Goal: Obtain resource: Obtain resource

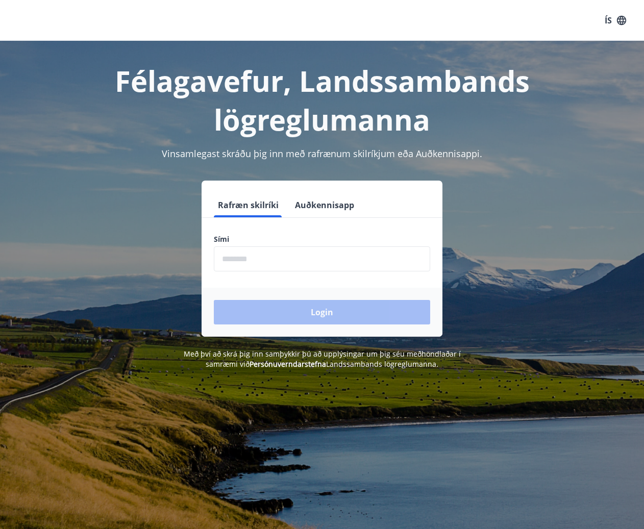
click at [237, 263] on input "phone" at bounding box center [322, 258] width 216 height 25
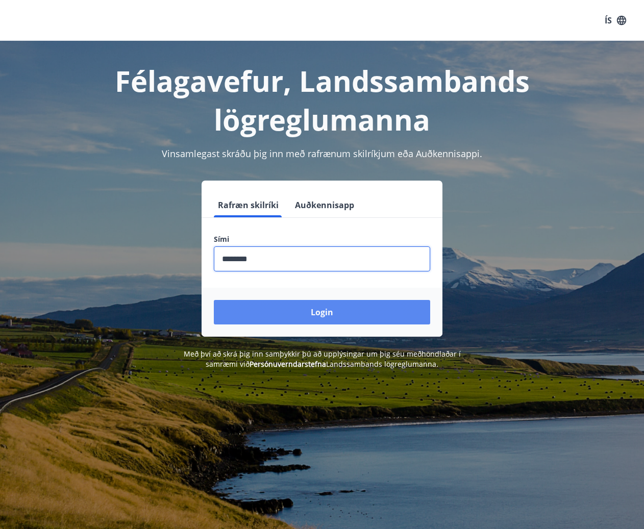
type input "********"
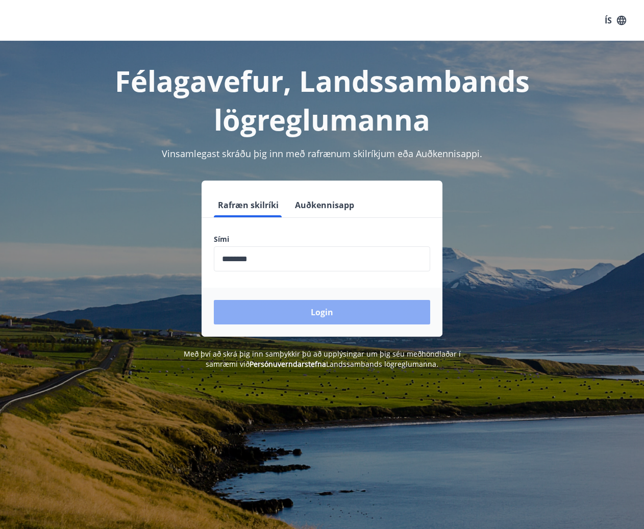
click at [321, 314] on button "Login" at bounding box center [322, 312] width 216 height 24
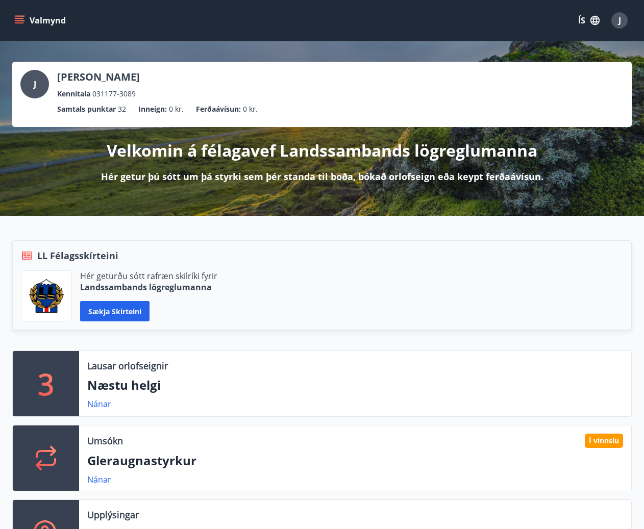
click at [16, 17] on icon "menu" at bounding box center [19, 20] width 10 height 10
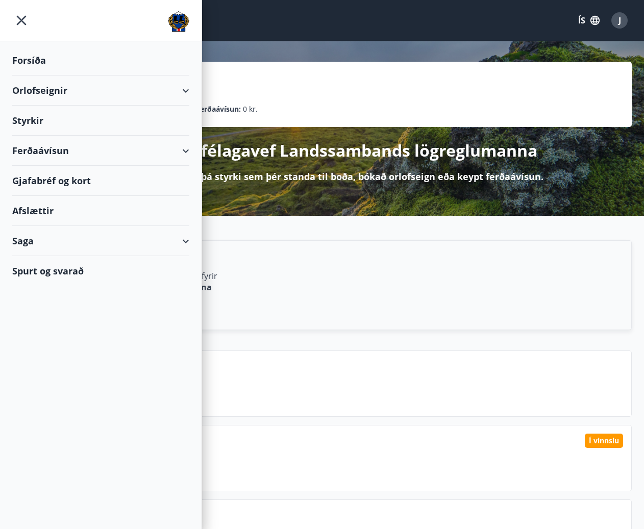
click at [86, 178] on div "Gjafabréf og kort" at bounding box center [100, 181] width 177 height 30
click at [446, 259] on div "LL Félagsskírteini" at bounding box center [322, 255] width 602 height 13
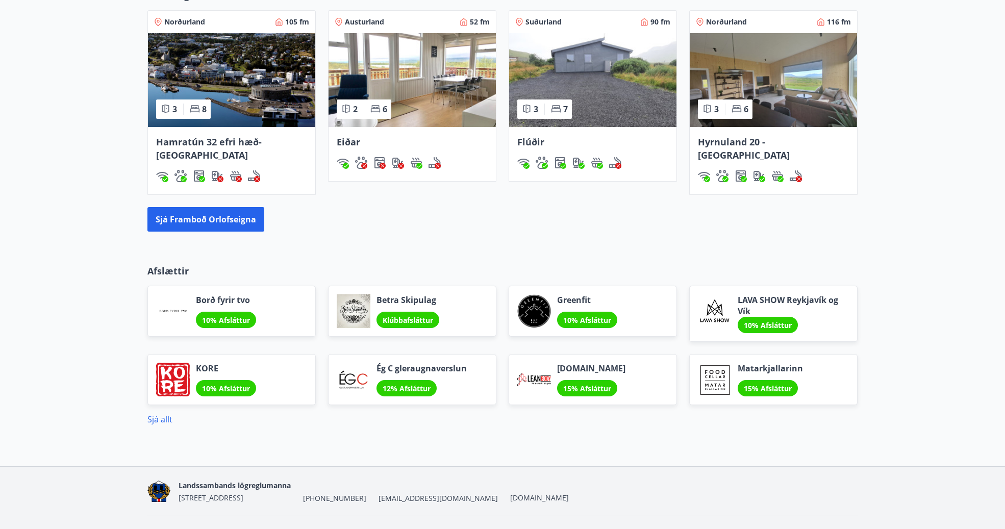
scroll to position [816, 0]
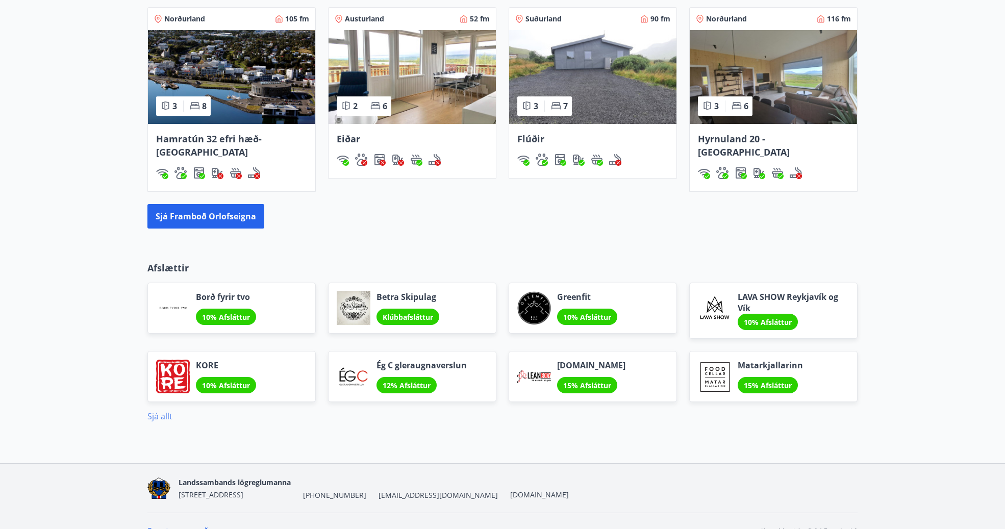
click at [157, 411] on link "Sjá allt" at bounding box center [159, 416] width 25 height 11
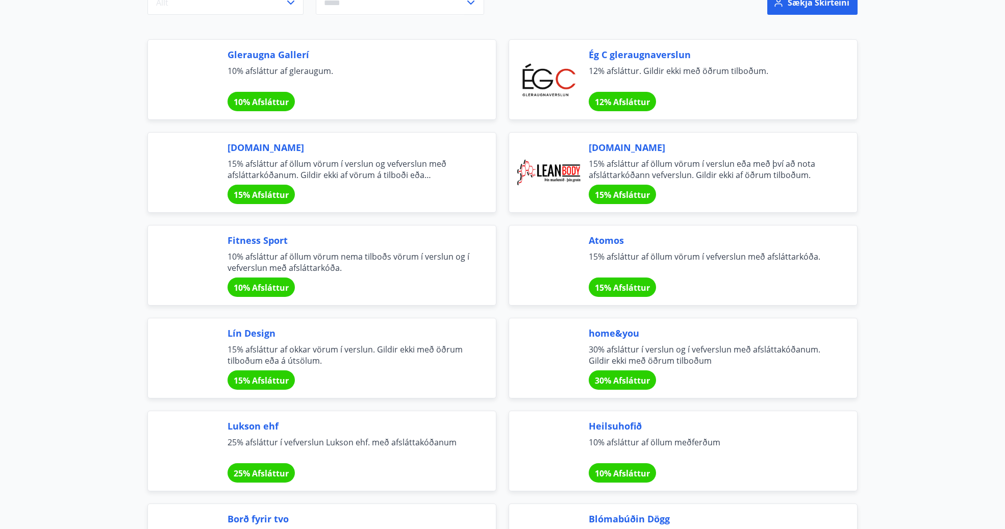
scroll to position [204, 0]
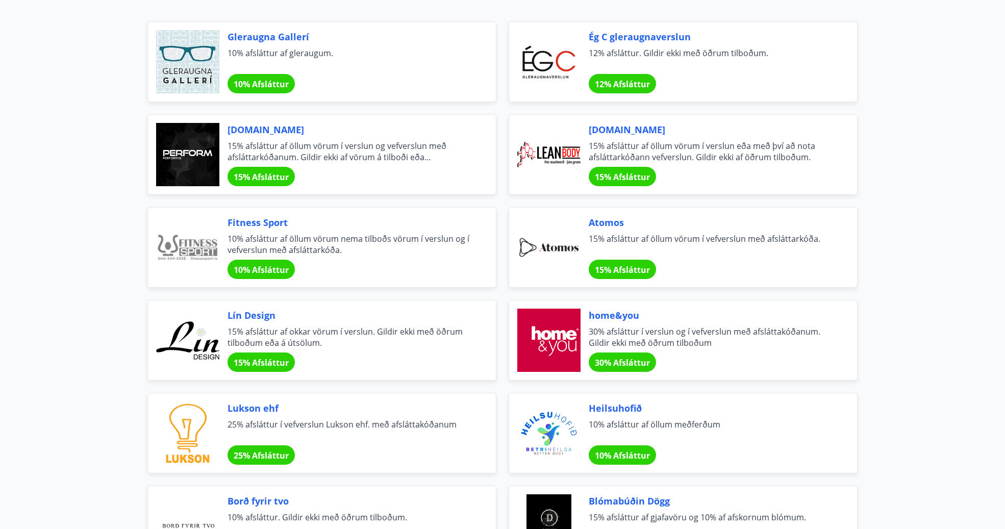
click at [644, 360] on span "30% Afsláttur" at bounding box center [622, 362] width 55 height 11
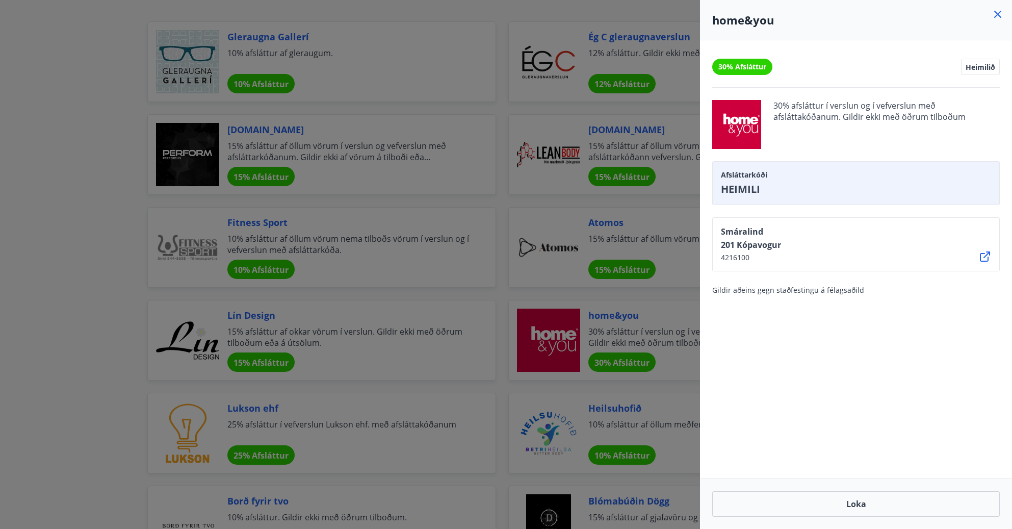
click at [116, 219] on div at bounding box center [506, 264] width 1012 height 529
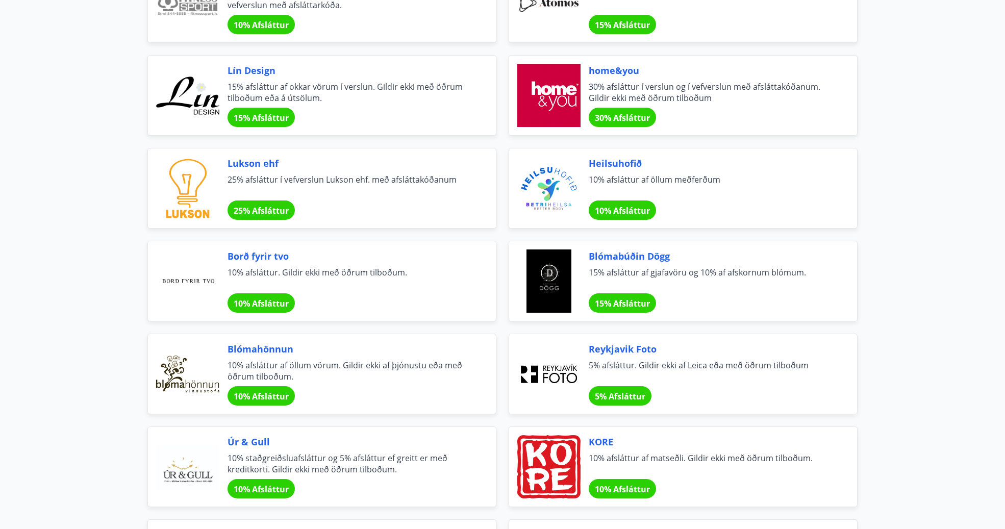
scroll to position [459, 0]
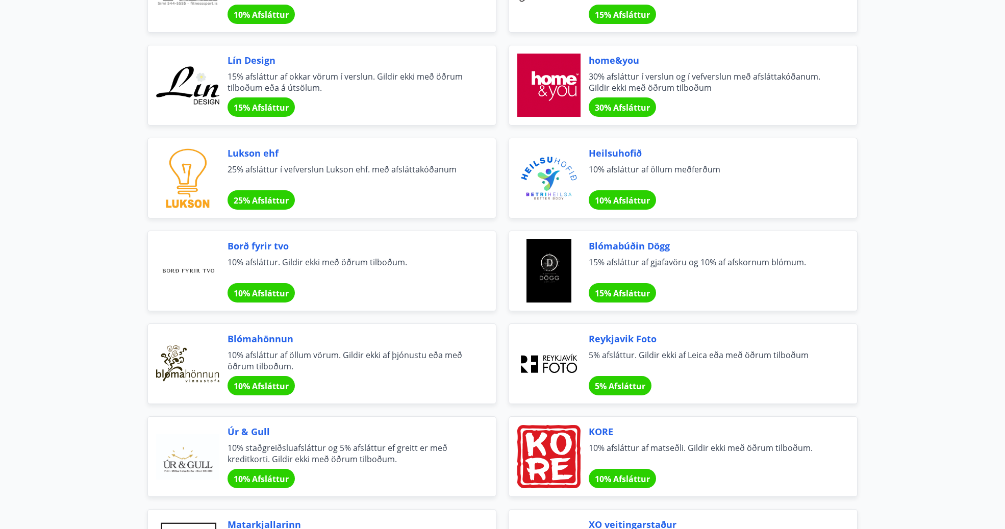
click at [248, 156] on span "Lukson ehf" at bounding box center [349, 152] width 244 height 13
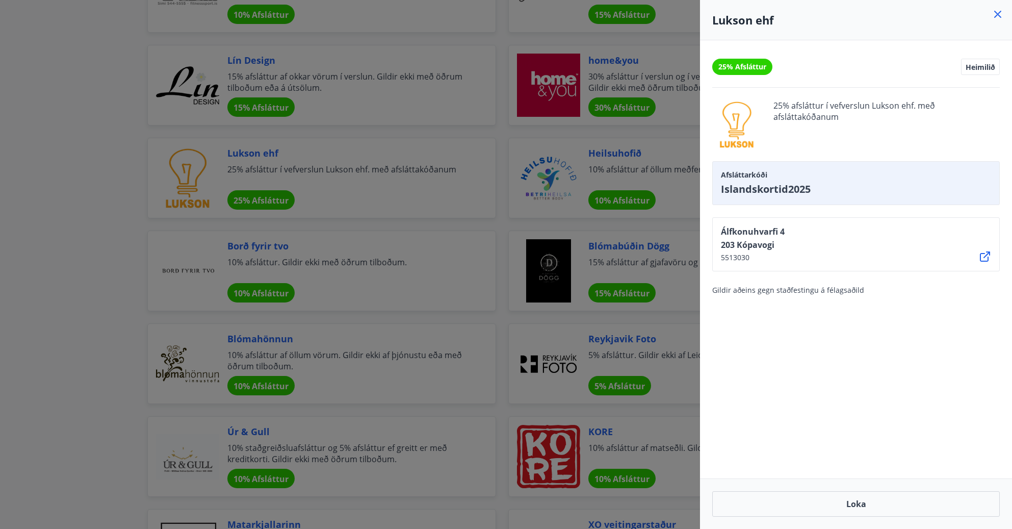
click at [113, 242] on div at bounding box center [506, 264] width 1012 height 529
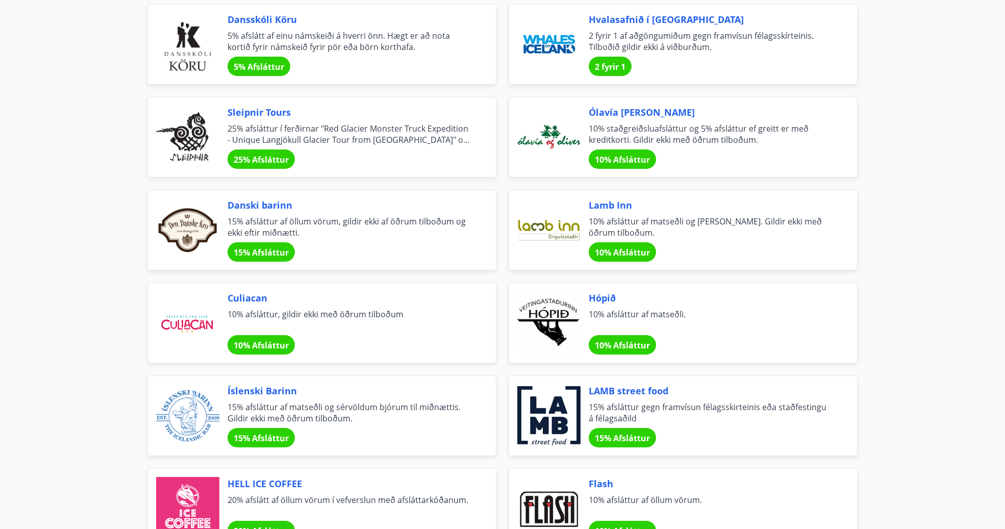
scroll to position [2754, 0]
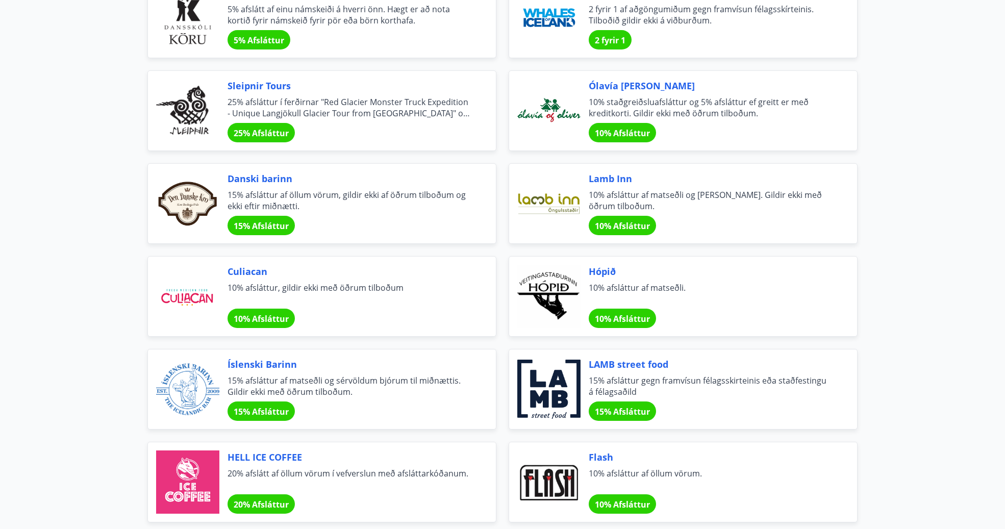
click at [239, 274] on span "Culiacan" at bounding box center [349, 271] width 244 height 13
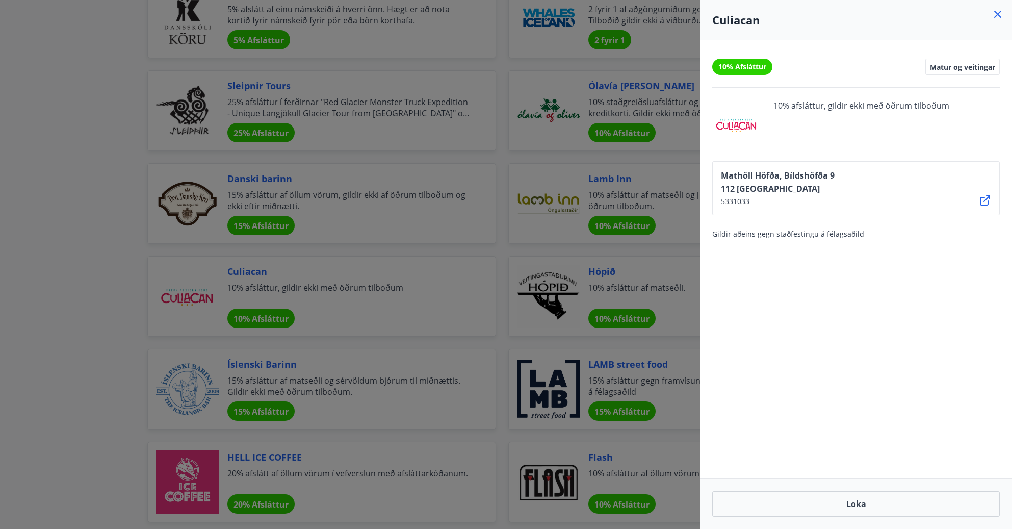
click at [104, 277] on div at bounding box center [506, 264] width 1012 height 529
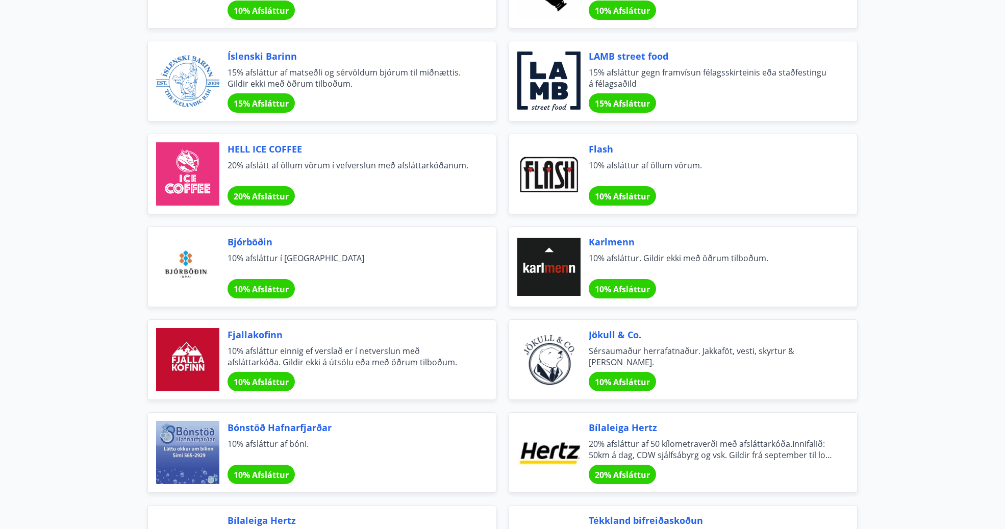
scroll to position [3111, 0]
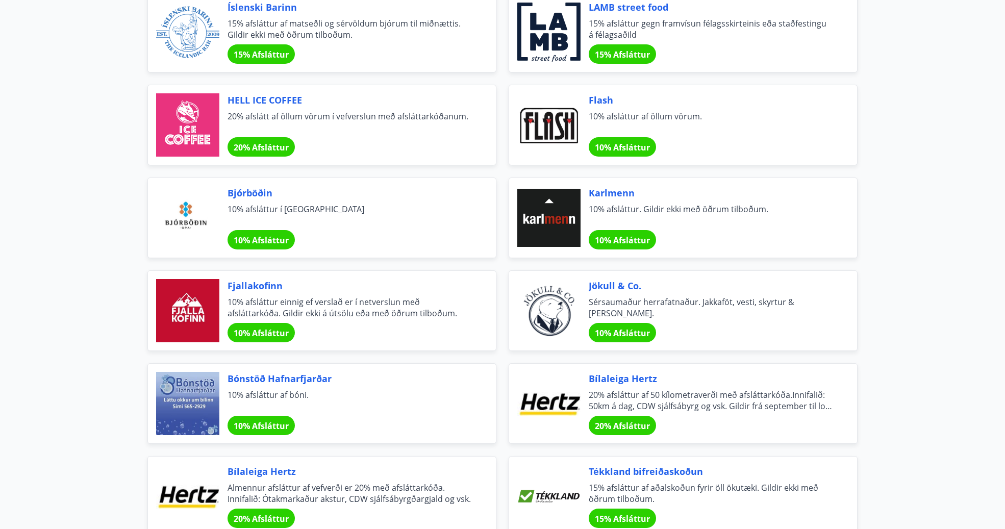
click at [238, 287] on span "Fjallakofinn" at bounding box center [349, 285] width 244 height 13
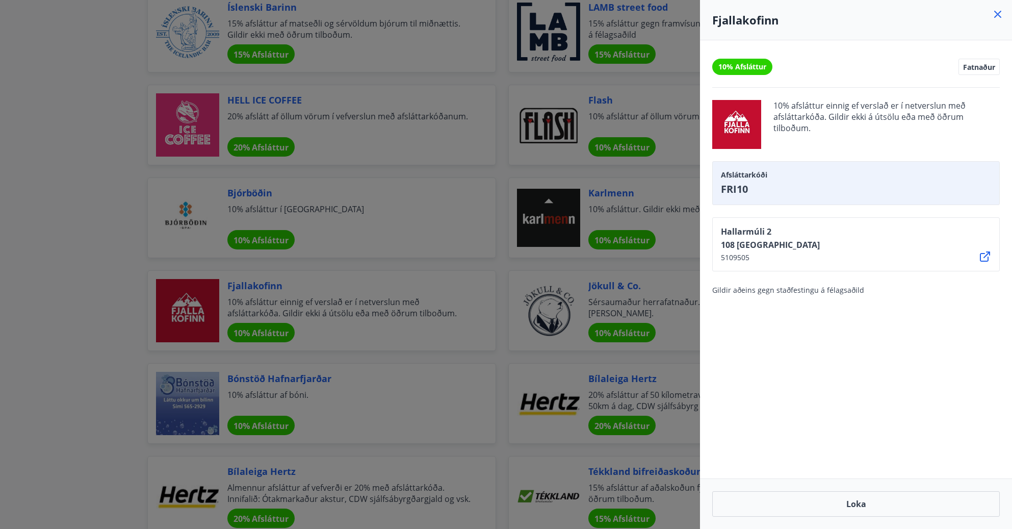
click at [98, 342] on div at bounding box center [506, 264] width 1012 height 529
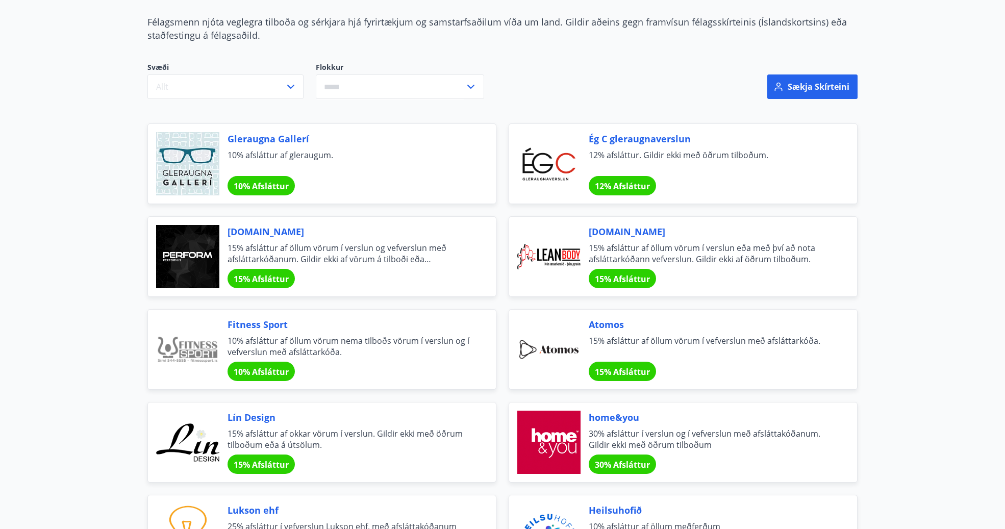
scroll to position [51, 0]
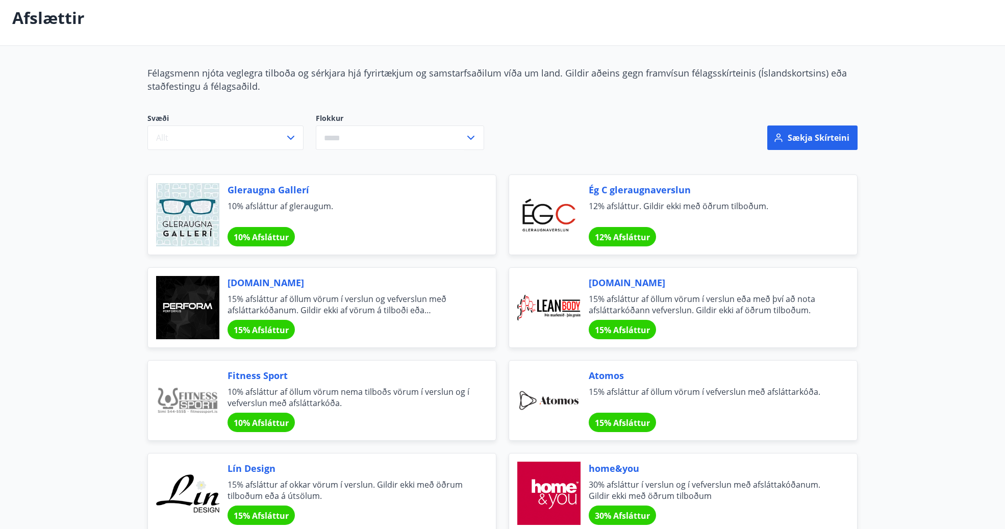
click at [628, 285] on span "Leanbody.is" at bounding box center [711, 282] width 244 height 13
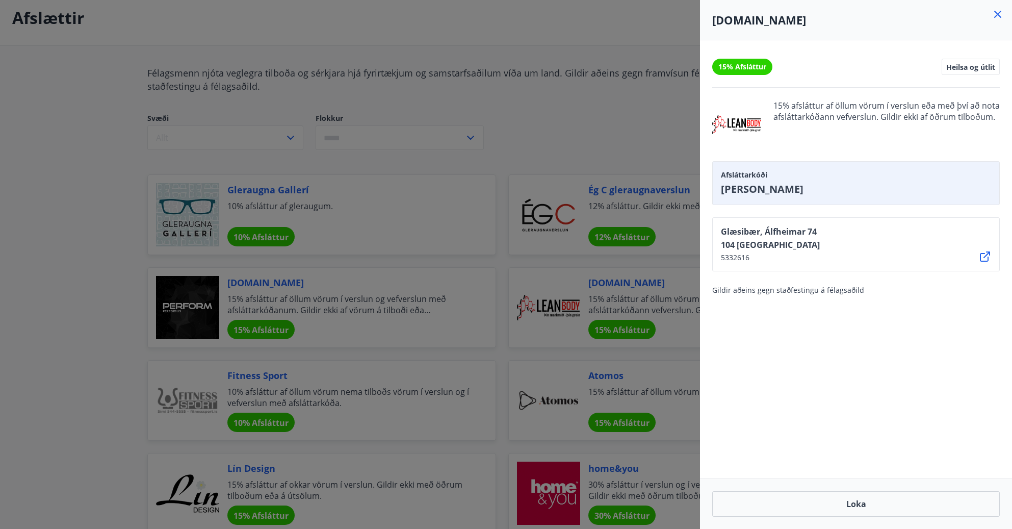
click at [591, 144] on div at bounding box center [506, 264] width 1012 height 529
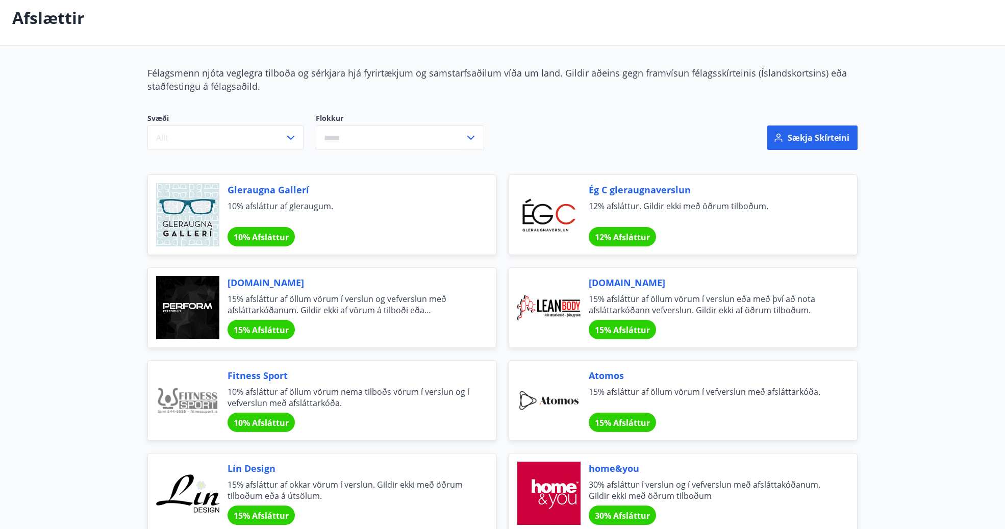
click at [261, 284] on span "Perform.is" at bounding box center [349, 282] width 244 height 13
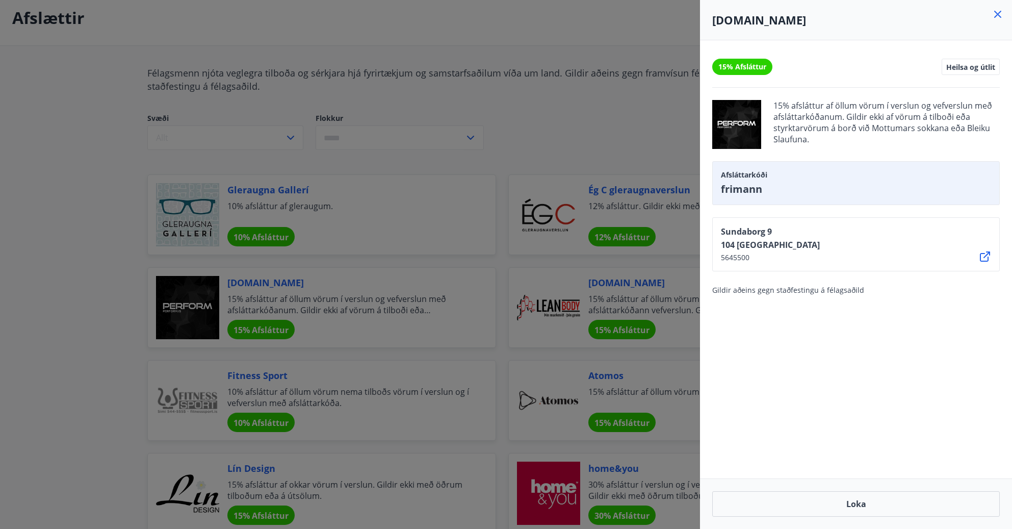
click at [595, 123] on div at bounding box center [506, 264] width 1012 height 529
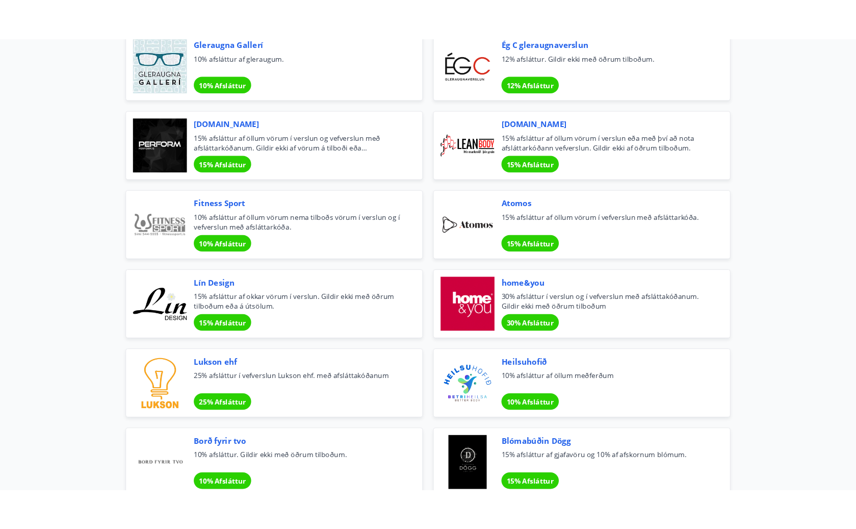
scroll to position [255, 0]
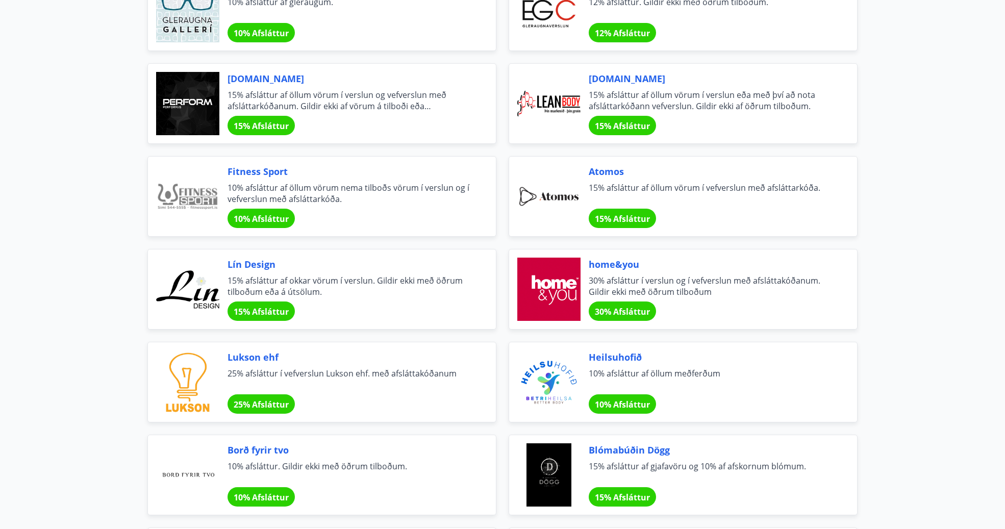
click at [255, 176] on span "Fitness Sport" at bounding box center [349, 171] width 244 height 13
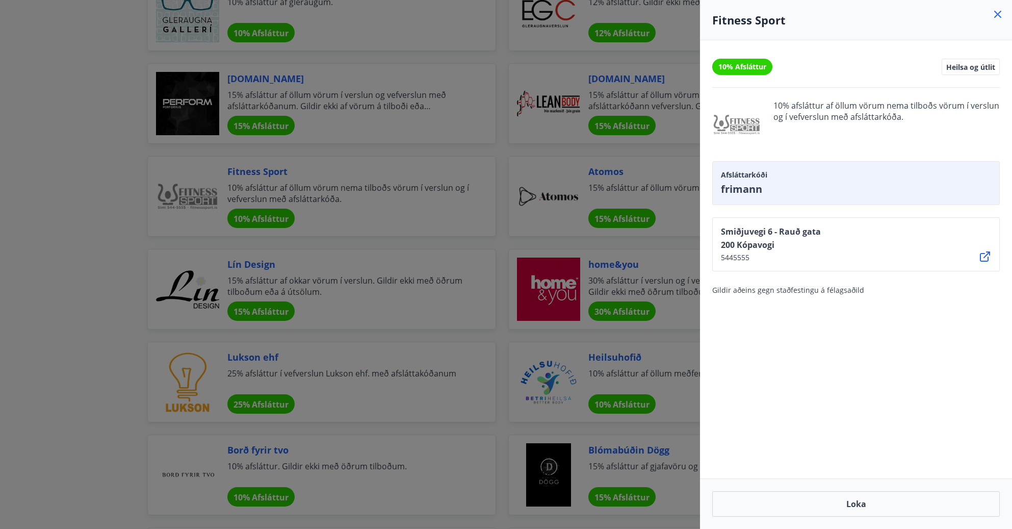
click at [73, 226] on div at bounding box center [506, 264] width 1012 height 529
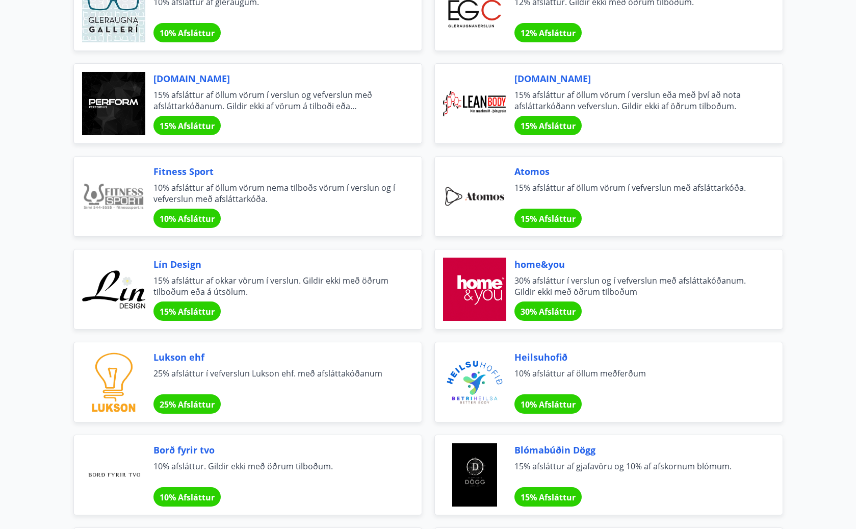
click at [186, 263] on span "Lín Design" at bounding box center [276, 264] width 244 height 13
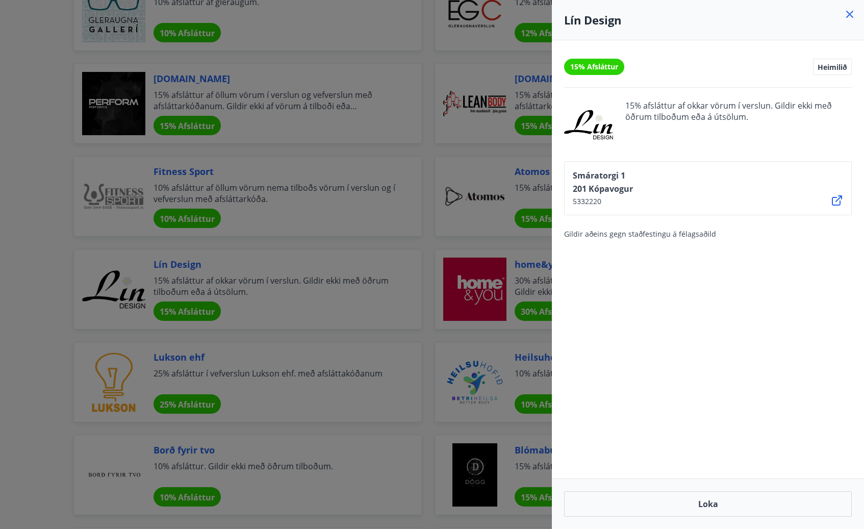
click at [651, 16] on icon at bounding box center [850, 14] width 12 height 12
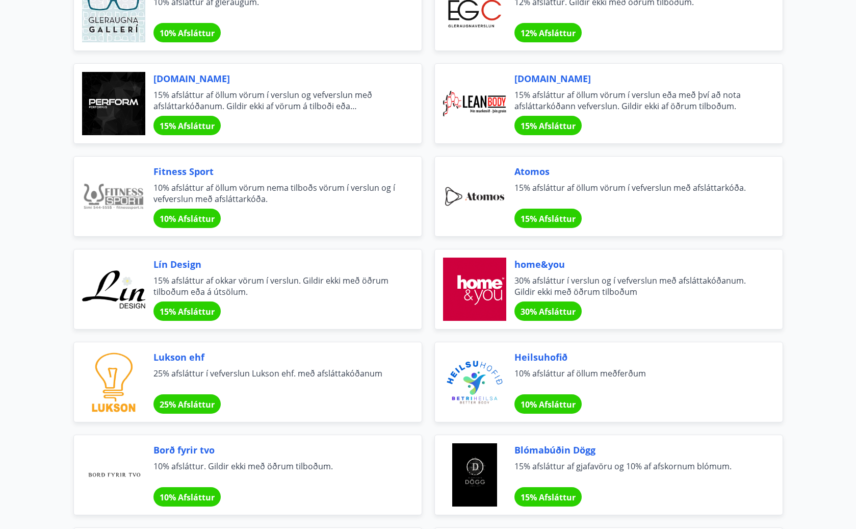
click at [536, 167] on span "Atomos" at bounding box center [637, 171] width 244 height 13
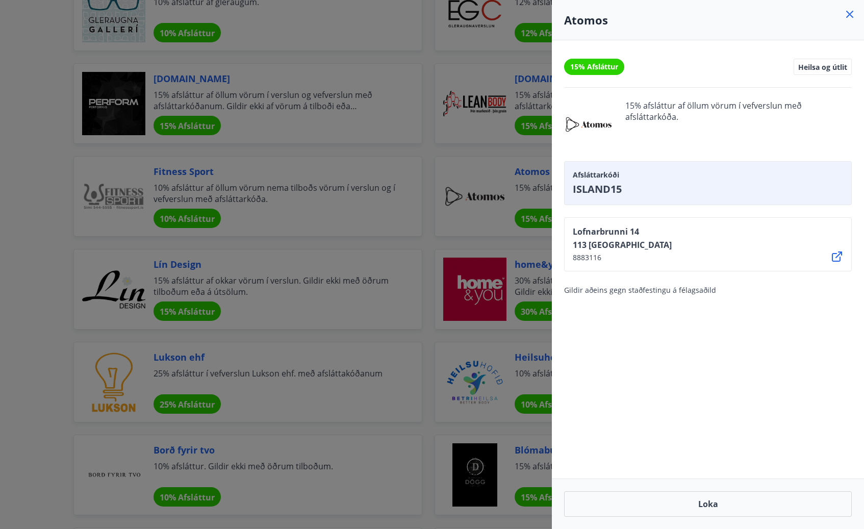
click at [422, 53] on div at bounding box center [432, 264] width 864 height 529
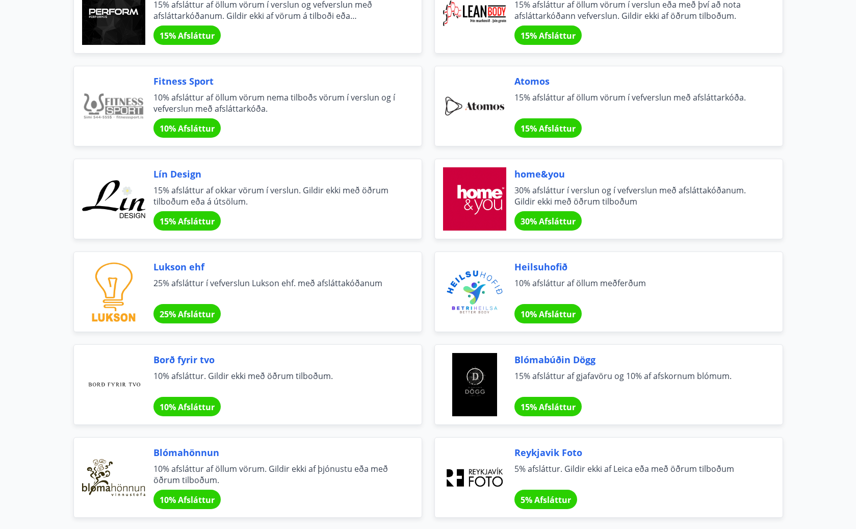
scroll to position [357, 0]
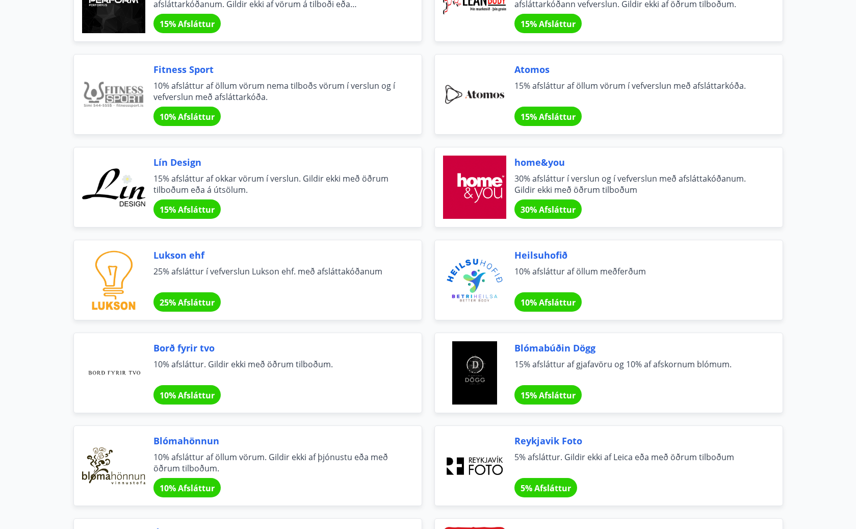
click at [567, 255] on span "Heilsuhofið" at bounding box center [637, 254] width 244 height 13
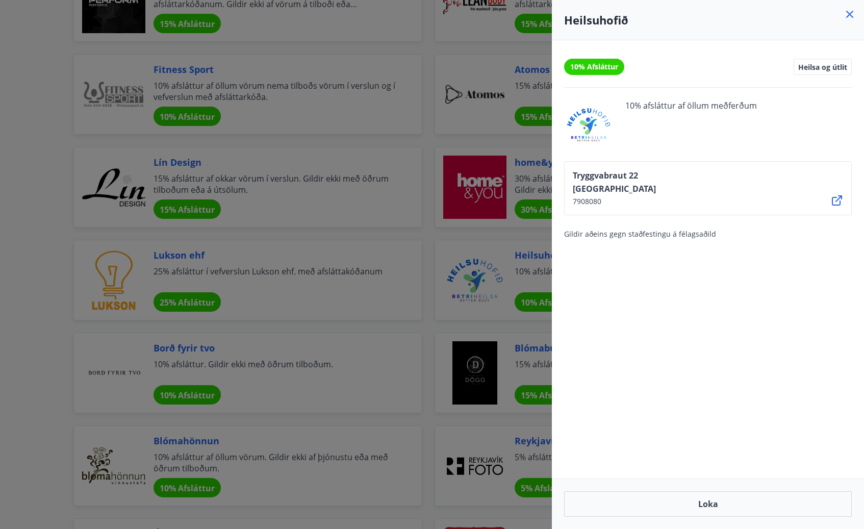
click at [434, 263] on div at bounding box center [432, 264] width 864 height 529
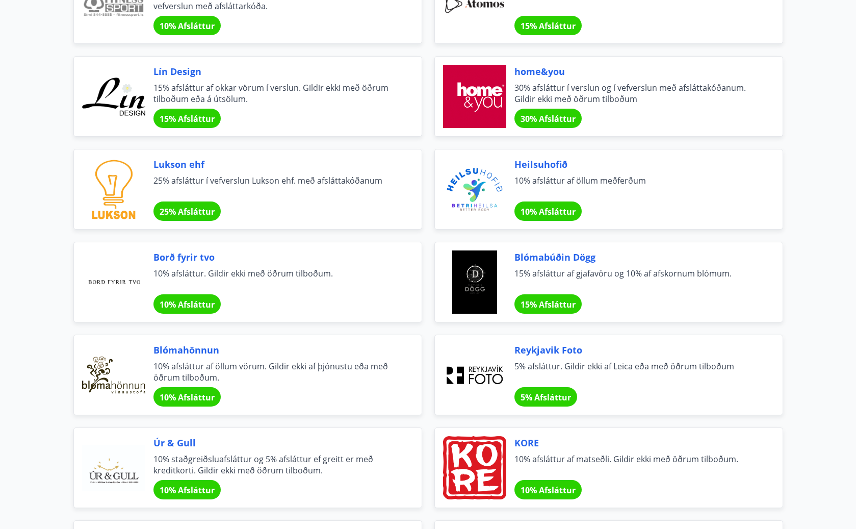
scroll to position [459, 0]
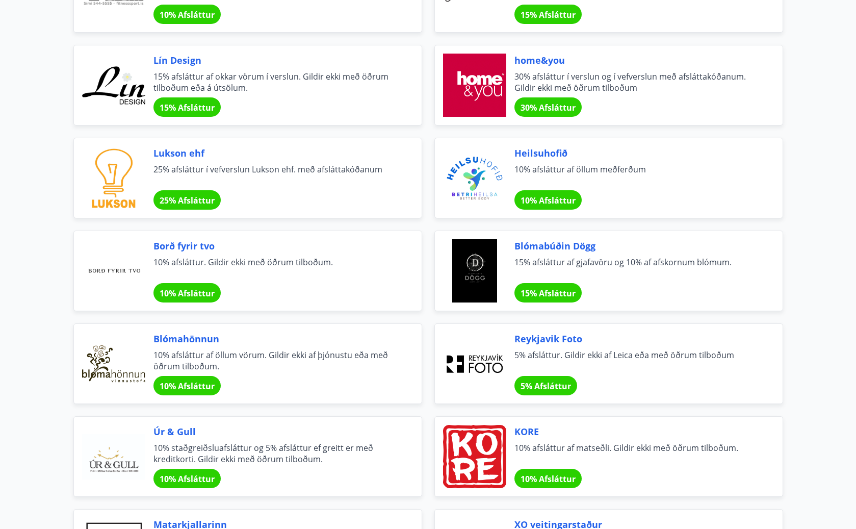
click at [208, 242] on span "Borð fyrir tvo" at bounding box center [276, 245] width 244 height 13
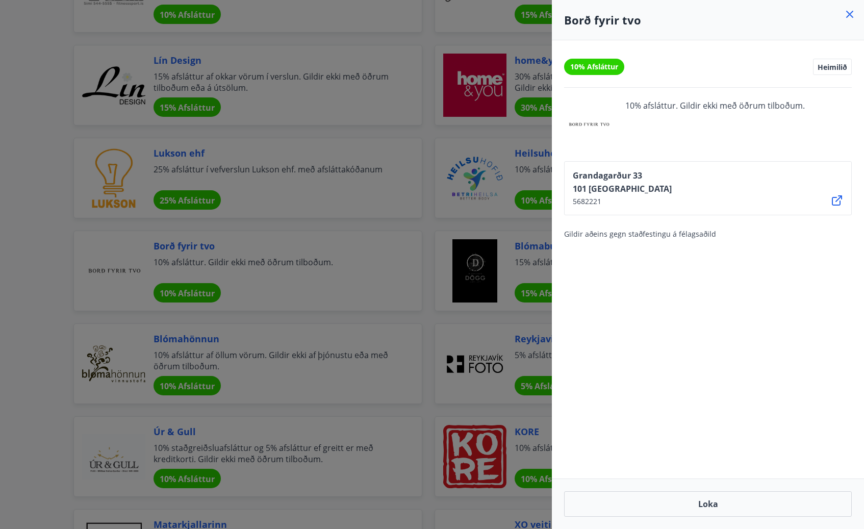
click at [433, 224] on div at bounding box center [432, 264] width 864 height 529
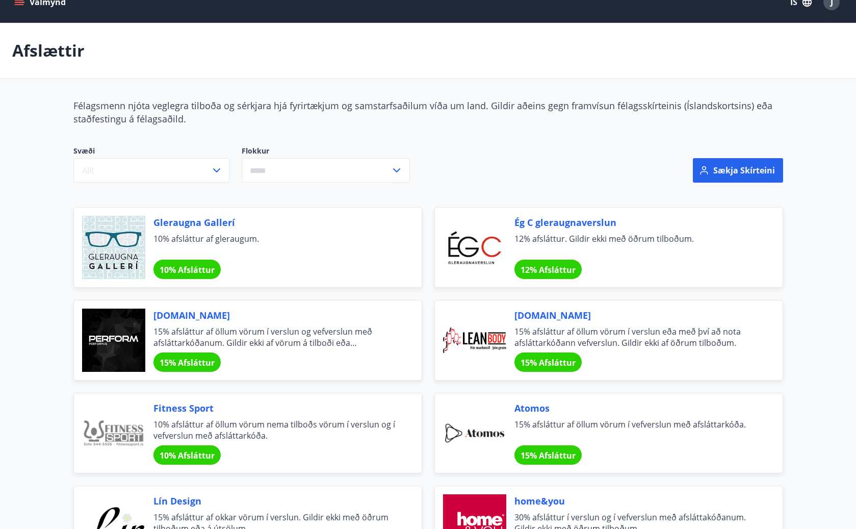
scroll to position [0, 0]
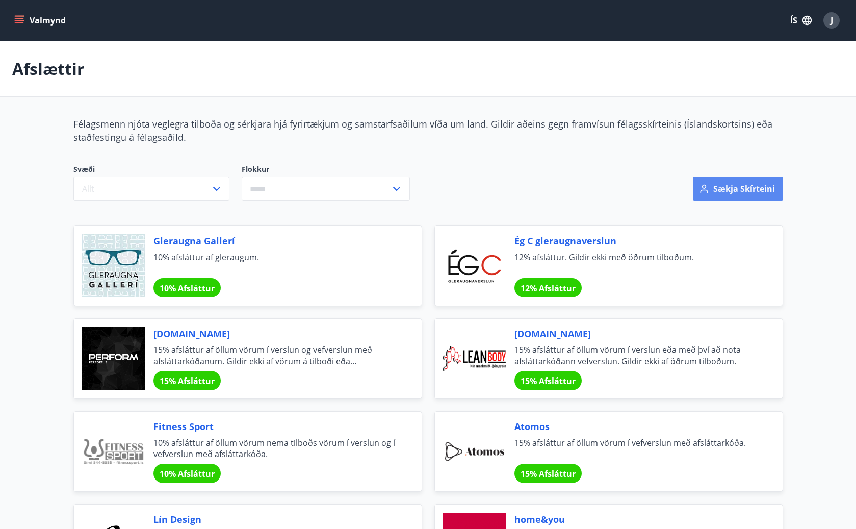
click at [651, 189] on button "Sækja skírteini" at bounding box center [738, 188] width 90 height 24
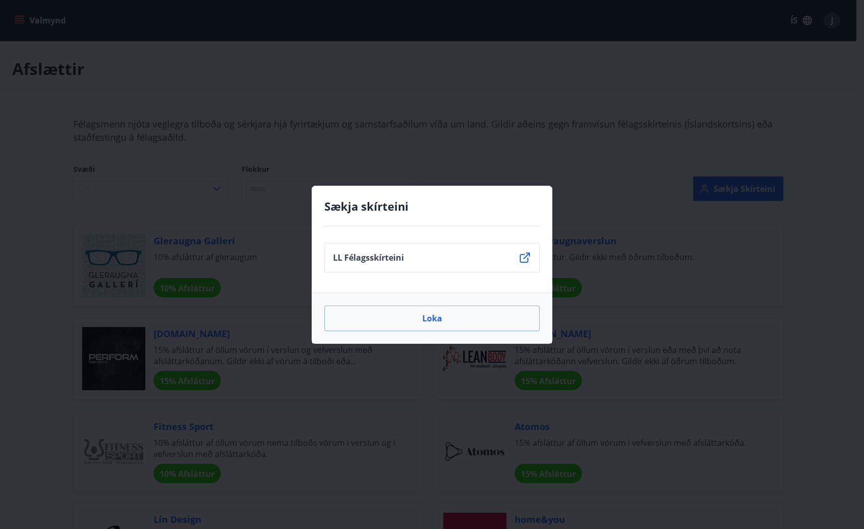
click at [525, 254] on icon at bounding box center [525, 257] width 12 height 12
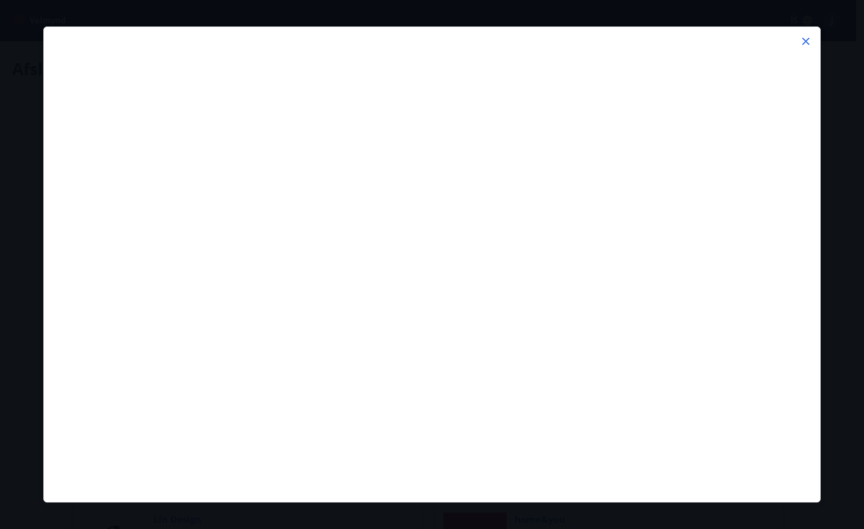
click at [651, 38] on icon at bounding box center [806, 41] width 12 height 12
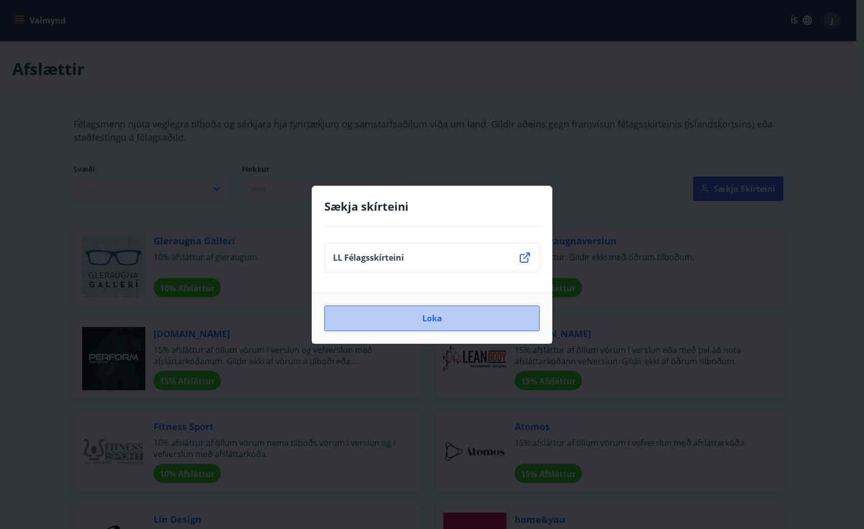
click at [490, 313] on button "Loka" at bounding box center [431, 318] width 215 height 26
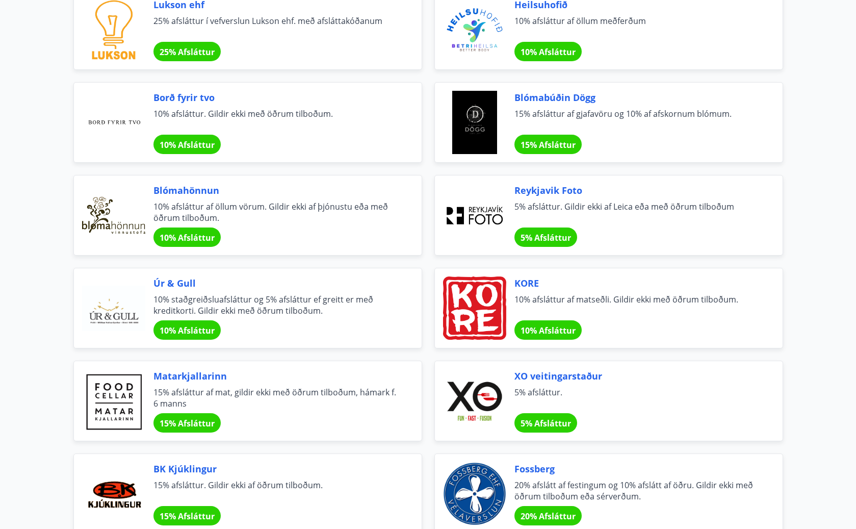
scroll to position [612, 0]
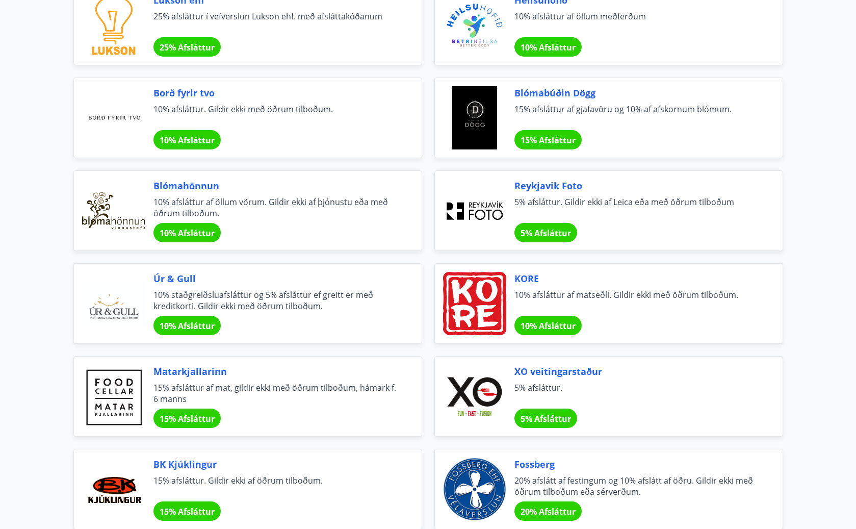
click at [530, 279] on span "KORE" at bounding box center [637, 278] width 244 height 13
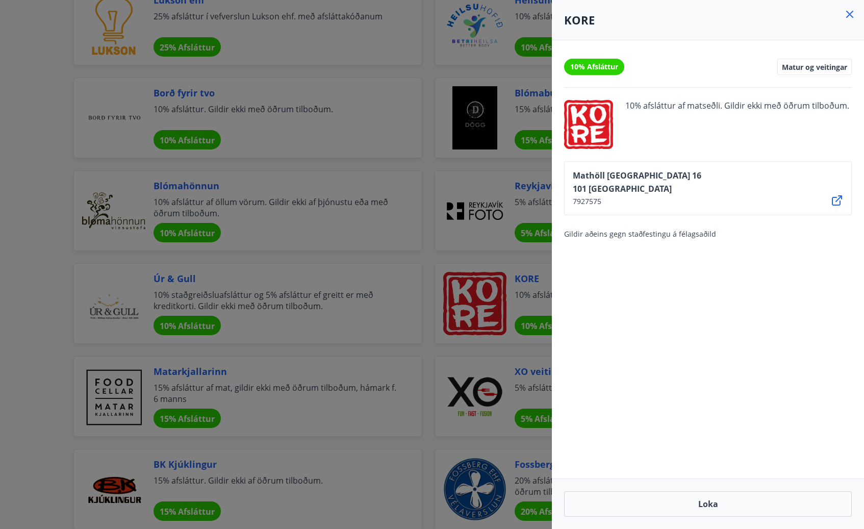
click at [428, 286] on div at bounding box center [432, 264] width 864 height 529
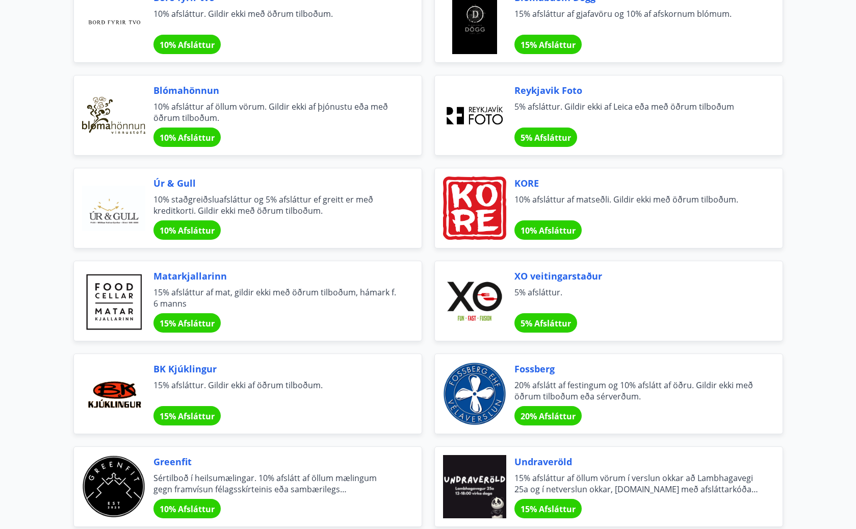
scroll to position [714, 0]
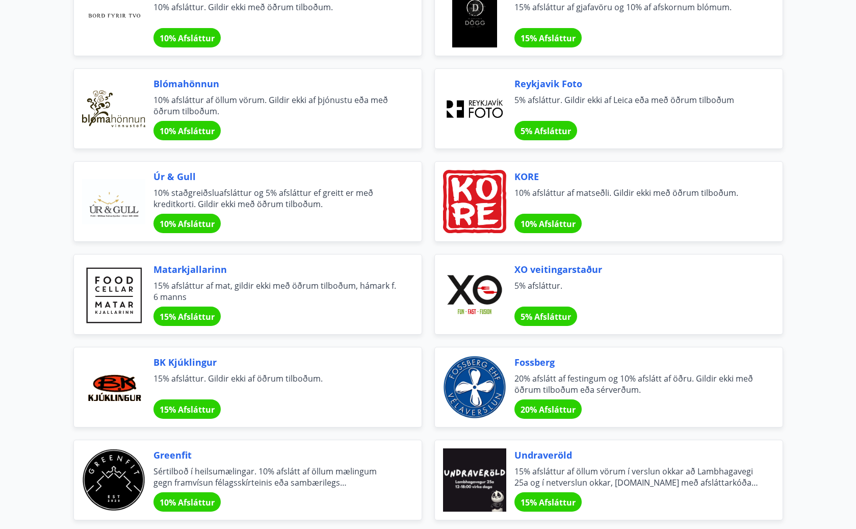
click at [185, 264] on span "Matarkjallarinn" at bounding box center [276, 269] width 244 height 13
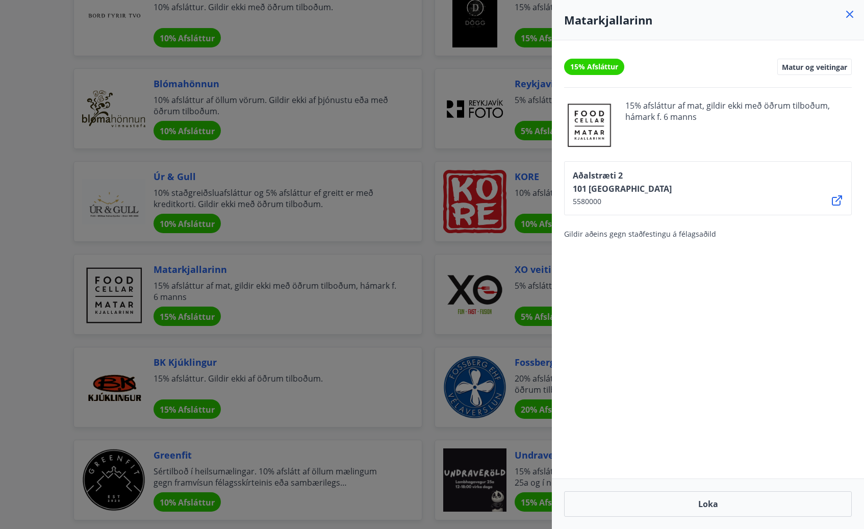
click at [433, 274] on div at bounding box center [432, 264] width 864 height 529
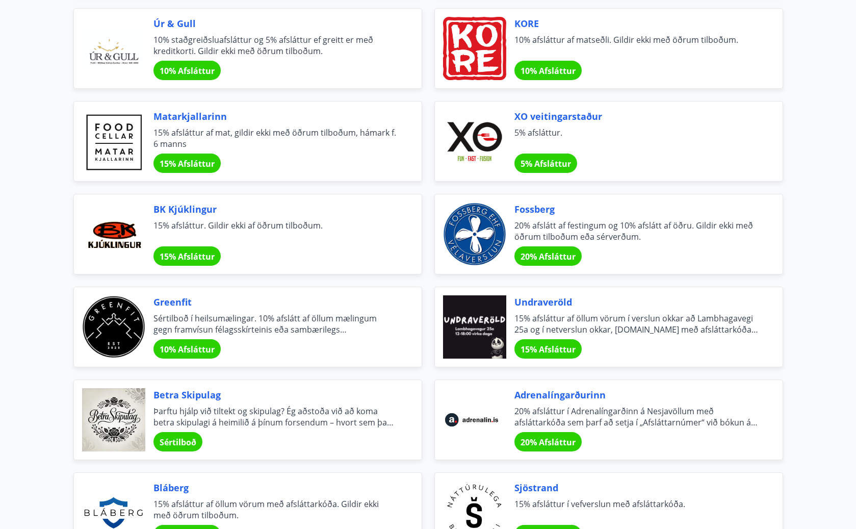
scroll to position [918, 0]
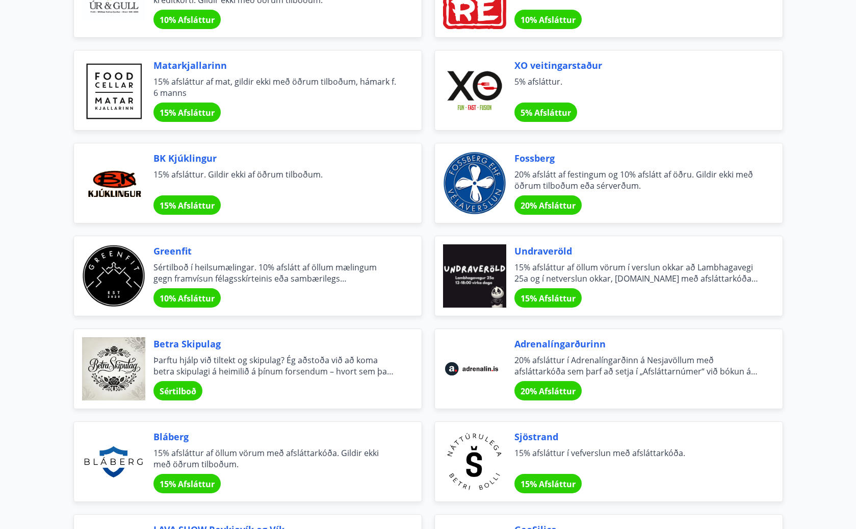
click at [161, 246] on span "Greenfit" at bounding box center [276, 250] width 244 height 13
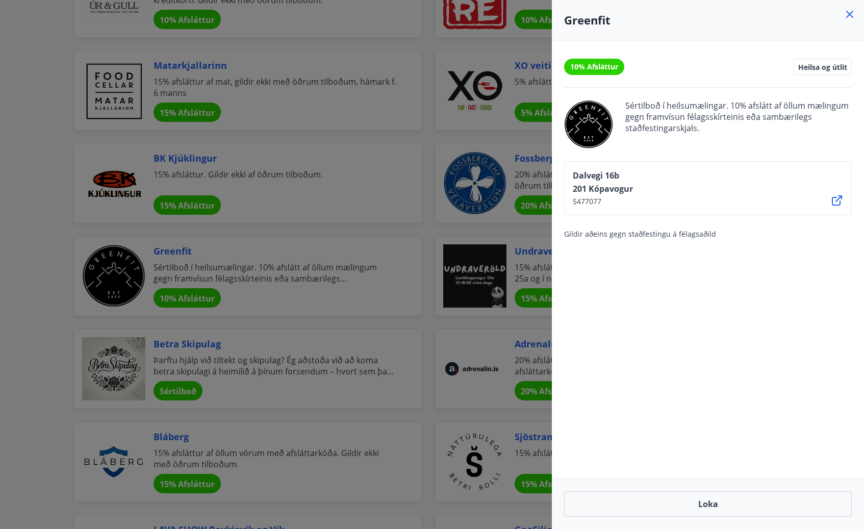
click at [411, 264] on div at bounding box center [432, 264] width 864 height 529
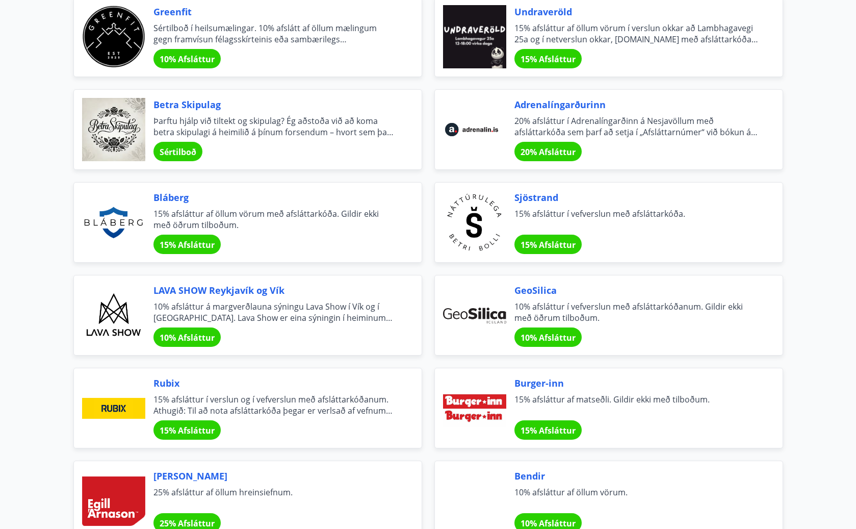
scroll to position [1173, 0]
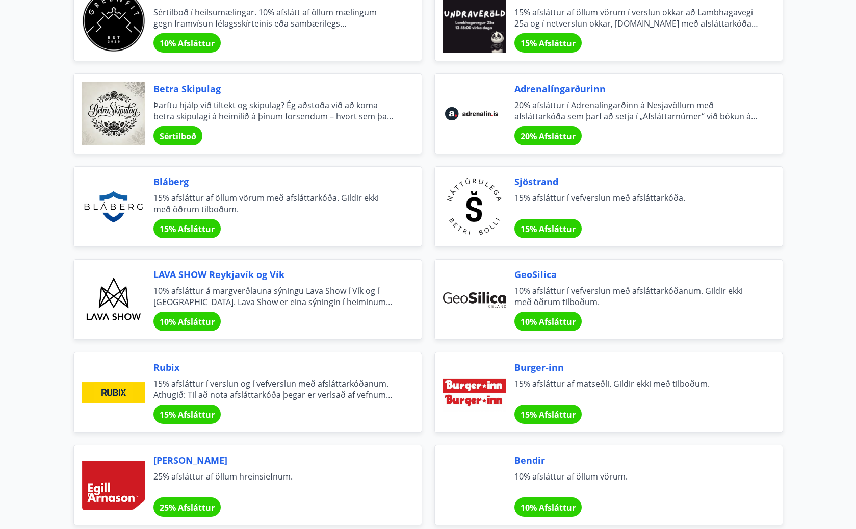
click at [526, 275] on span "GeoSilica" at bounding box center [637, 274] width 244 height 13
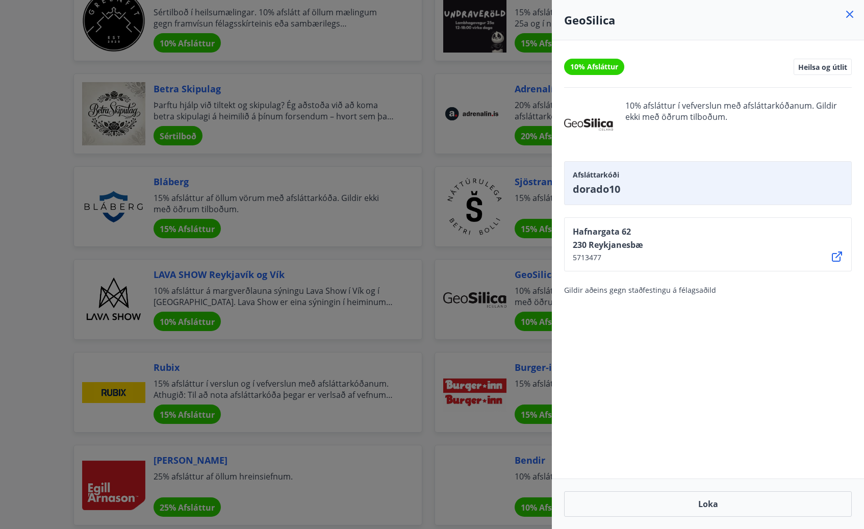
drag, startPoint x: 616, startPoint y: 123, endPoint x: 567, endPoint y: 122, distance: 48.5
click at [567, 122] on div "10% afsláttur í vefverslun með afsláttarkóðanum. Gildir ekki með öðrum tilboðum." at bounding box center [708, 124] width 288 height 49
click at [11, 265] on div at bounding box center [432, 264] width 864 height 529
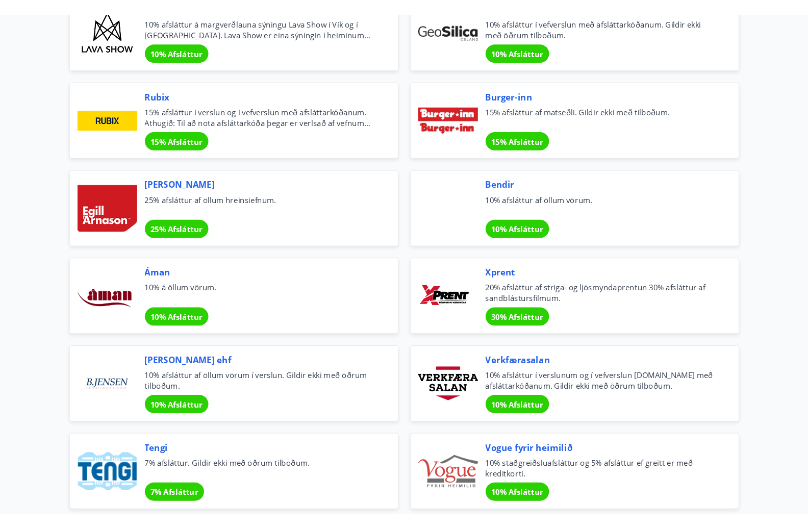
scroll to position [1479, 0]
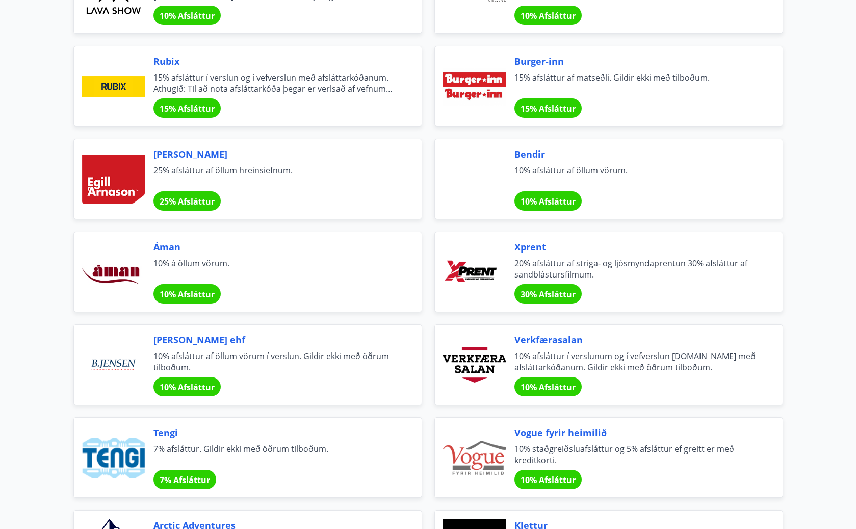
click at [544, 245] on span "Xprent" at bounding box center [637, 246] width 244 height 13
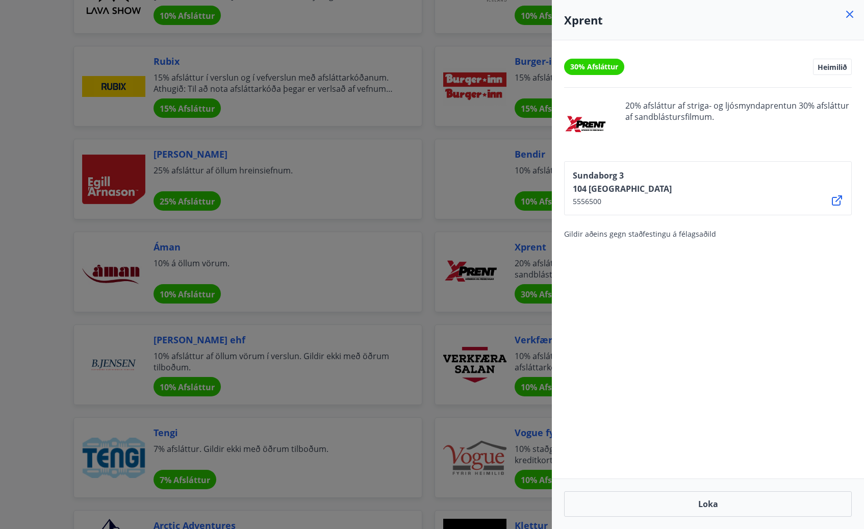
click at [33, 262] on div at bounding box center [432, 264] width 864 height 529
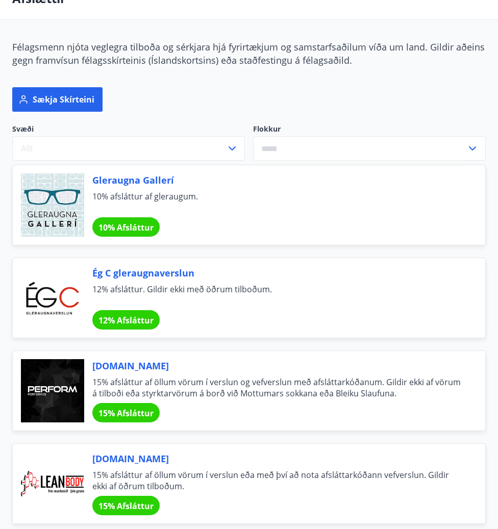
scroll to position [0, 0]
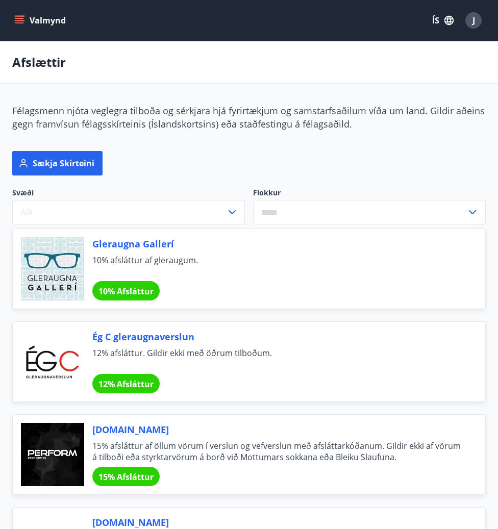
click at [17, 16] on icon "menu" at bounding box center [20, 16] width 11 height 1
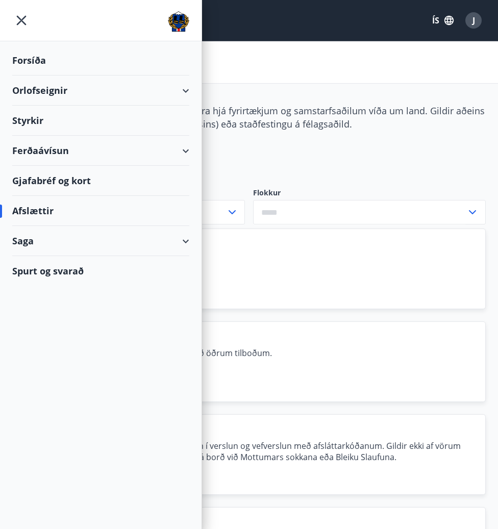
click at [30, 180] on div "Gjafabréf og kort" at bounding box center [100, 181] width 177 height 30
